Goal: Navigation & Orientation: Find specific page/section

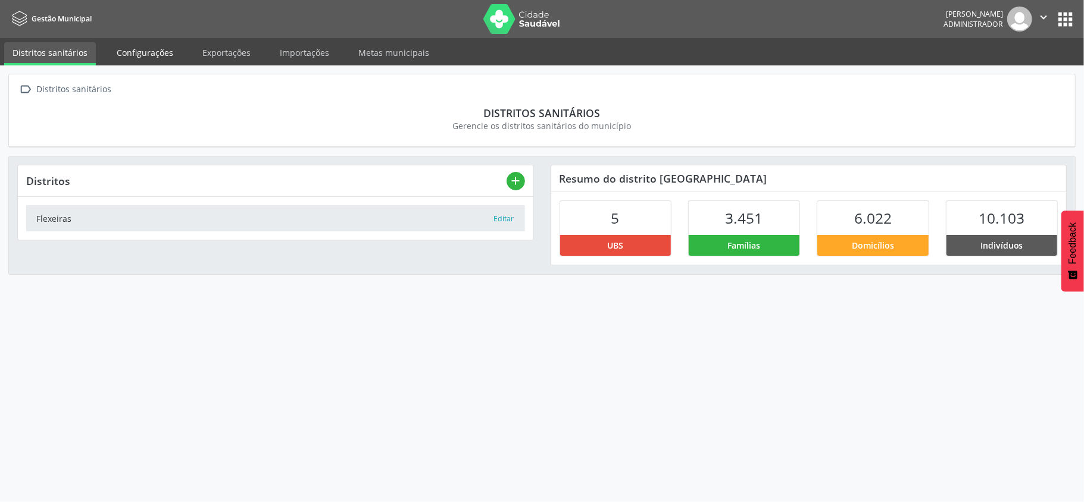
click at [148, 46] on link "Configurações" at bounding box center [144, 52] width 73 height 21
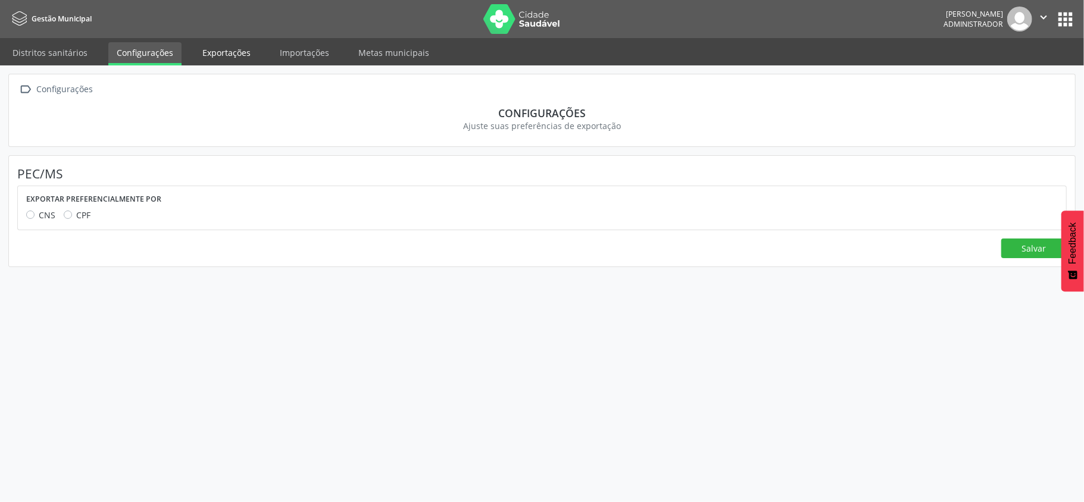
click at [210, 53] on link "Exportações" at bounding box center [226, 52] width 65 height 21
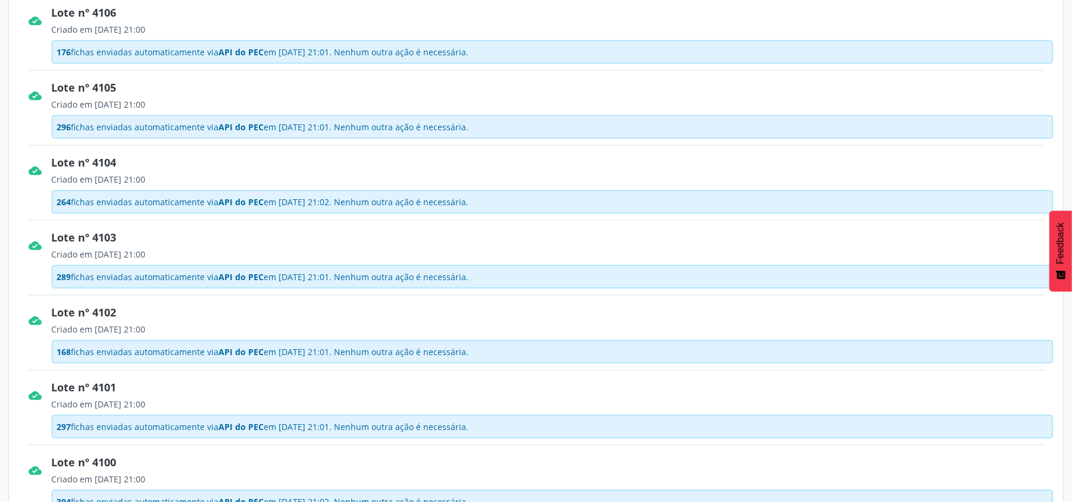
scroll to position [996, 0]
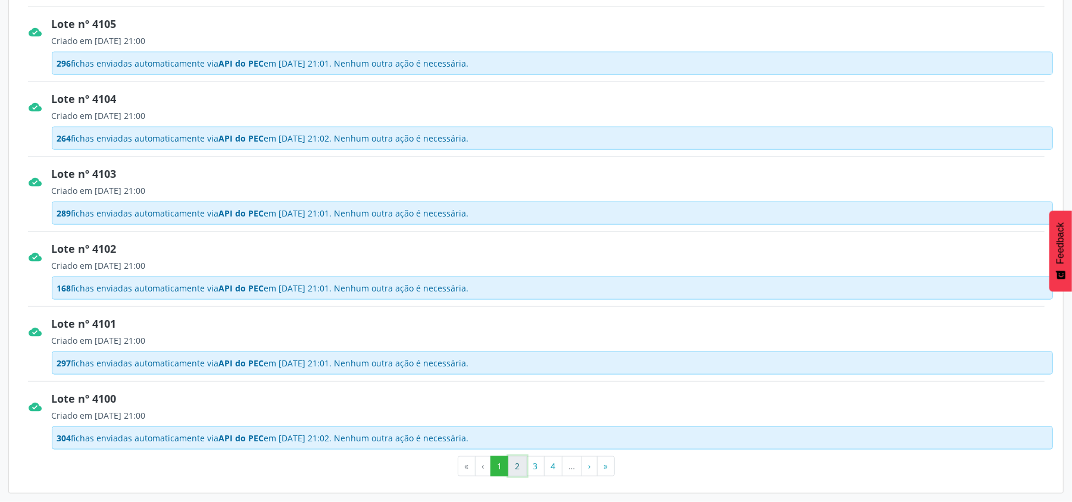
click at [515, 467] on button "2" at bounding box center [517, 466] width 18 height 20
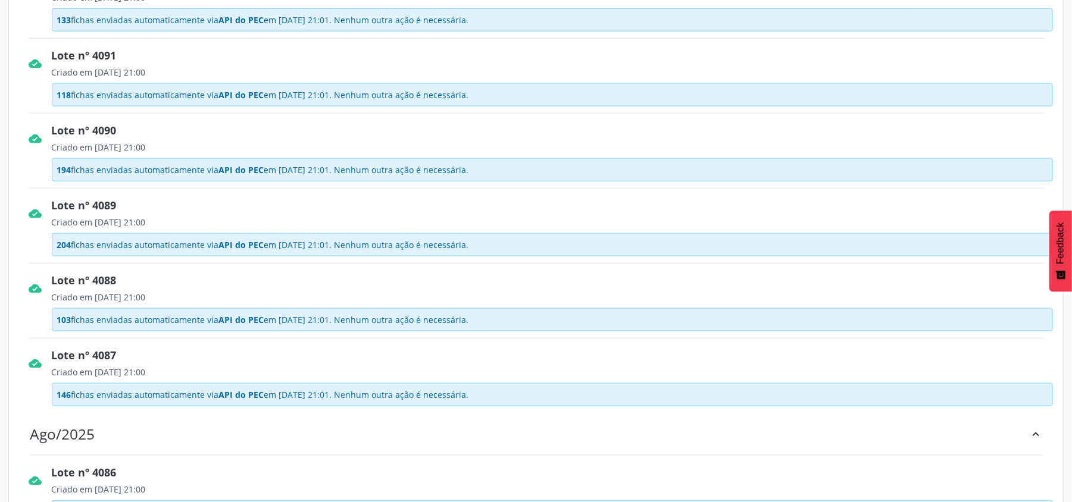
scroll to position [917, 0]
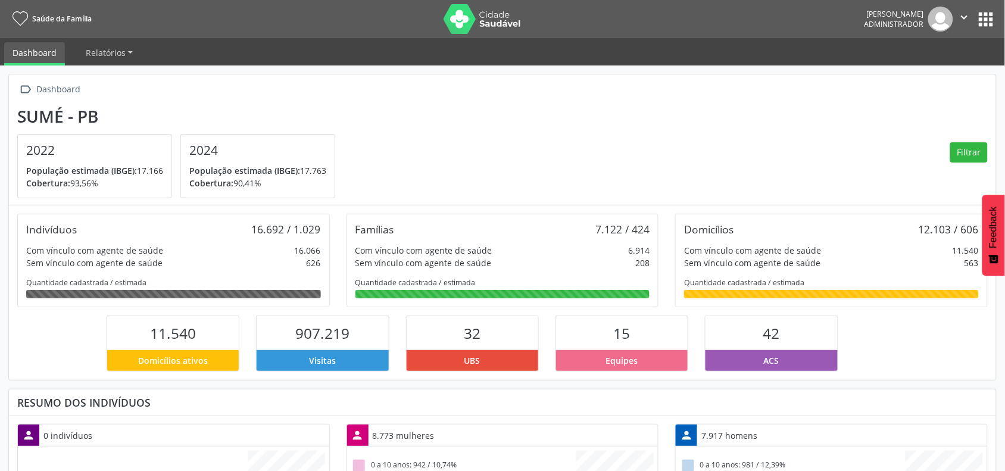
scroll to position [198, 329]
click at [982, 20] on button "apps" at bounding box center [985, 19] width 21 height 21
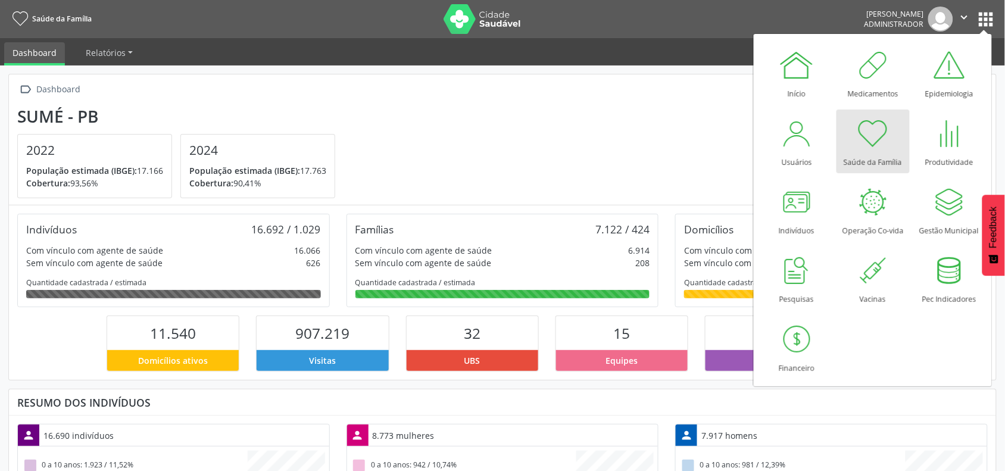
click at [456, 16] on img at bounding box center [481, 19] width 77 height 30
